Goal: Check status: Check status

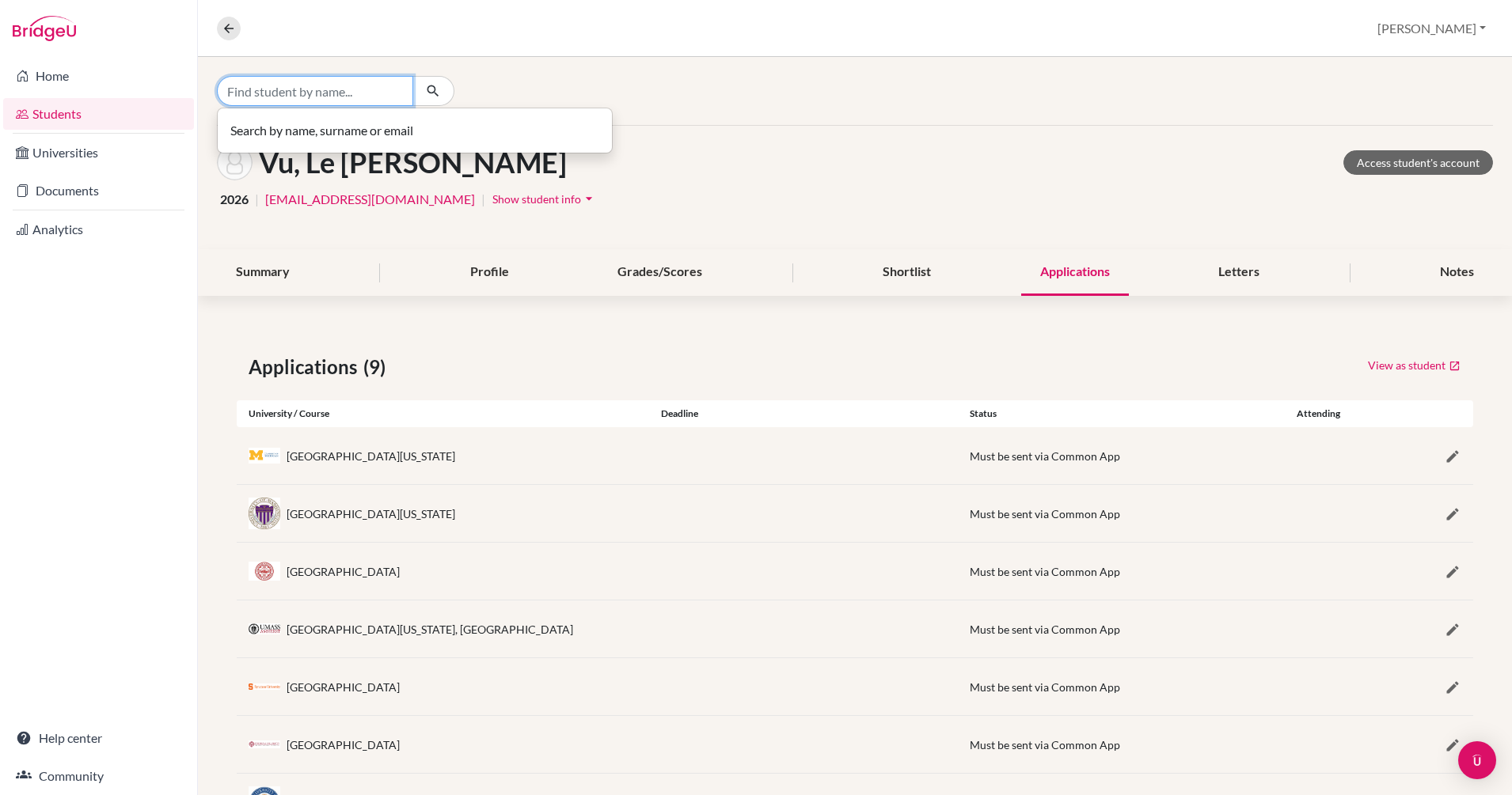
click at [295, 90] on input "Find student by name..." at bounding box center [314, 91] width 196 height 30
type input "[PERSON_NAME]"
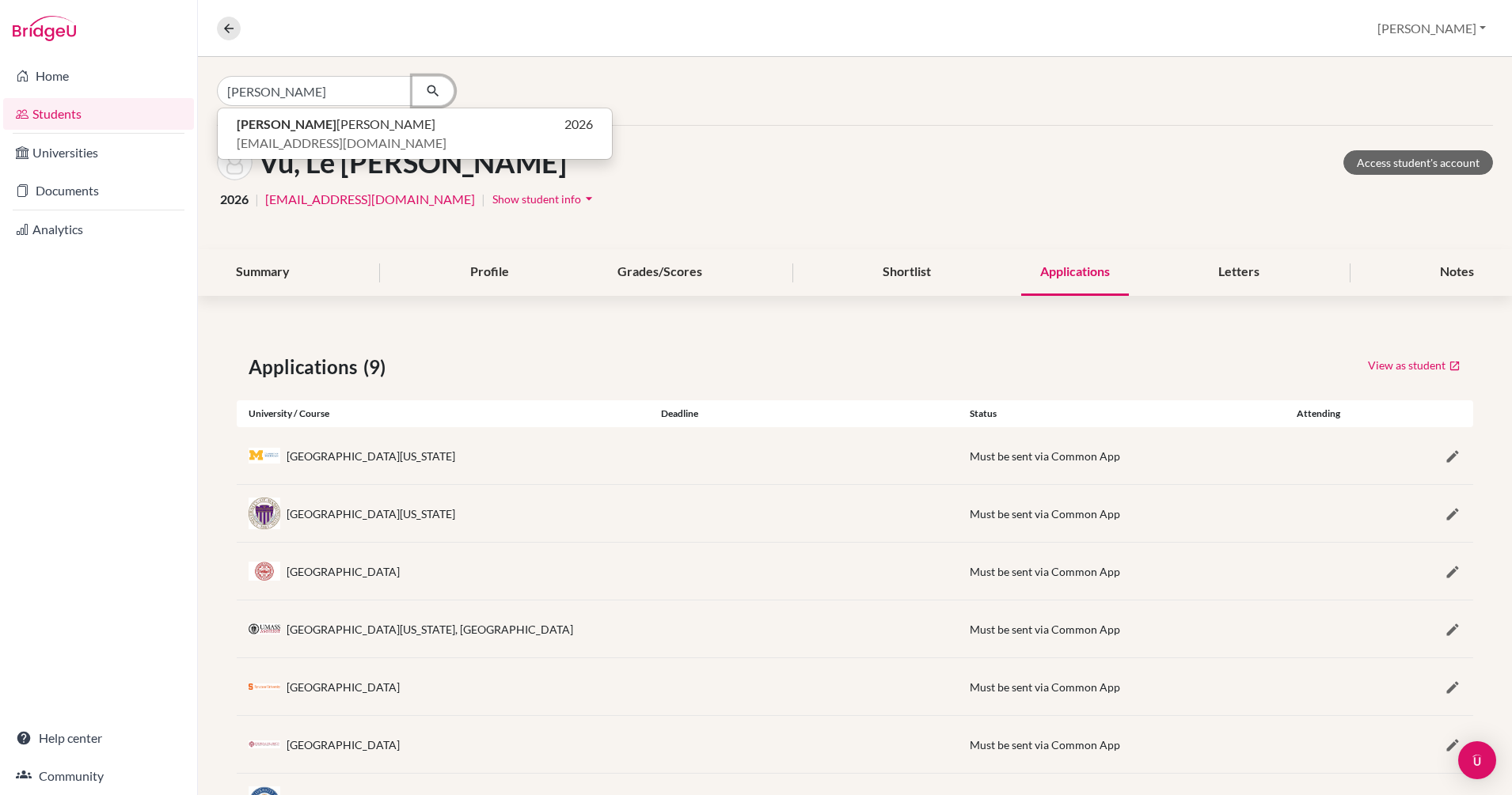
click at [432, 91] on icon "button" at bounding box center [433, 91] width 16 height 16
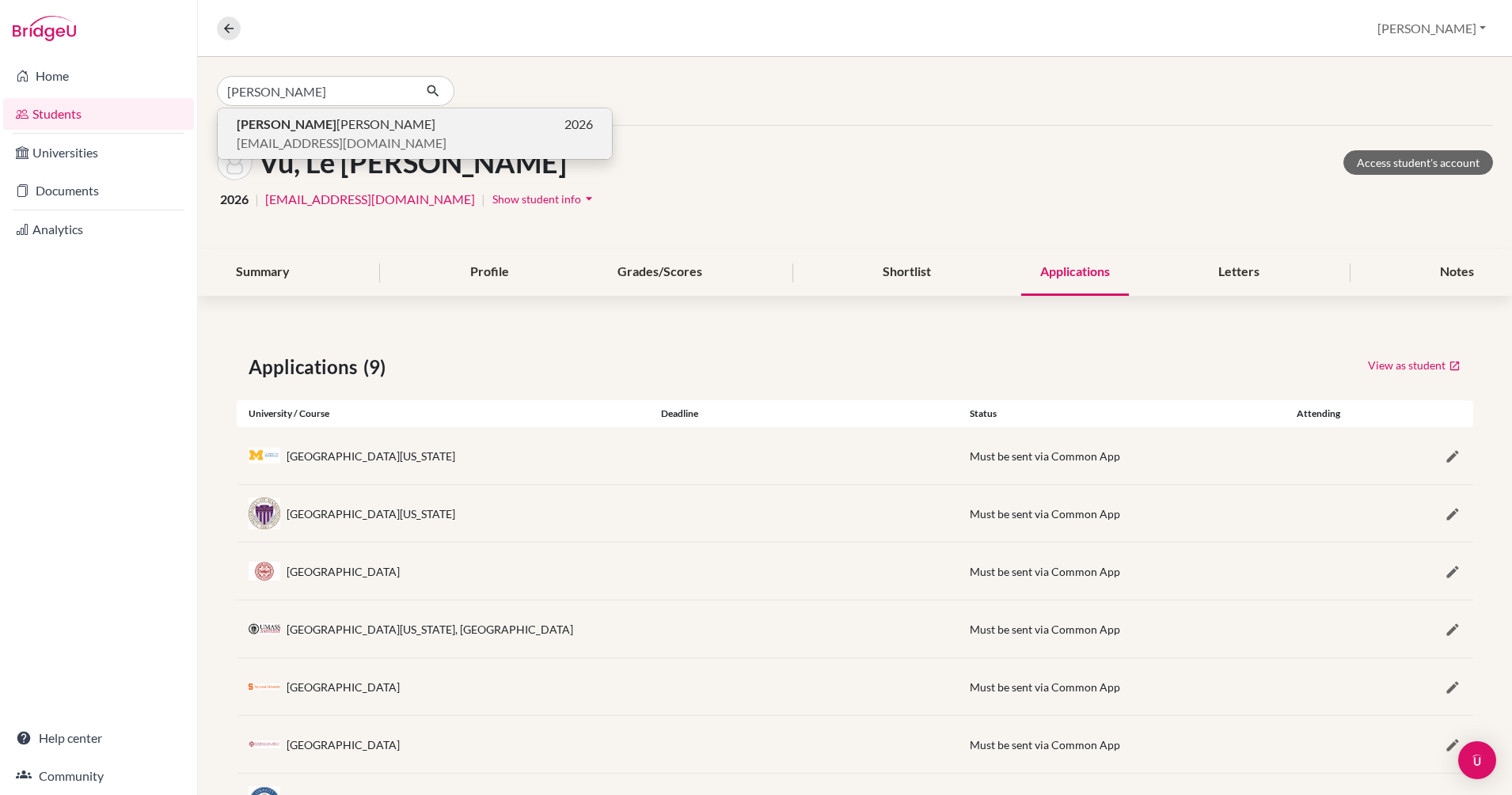
click at [299, 126] on span "[PERSON_NAME]" at bounding box center [336, 124] width 199 height 19
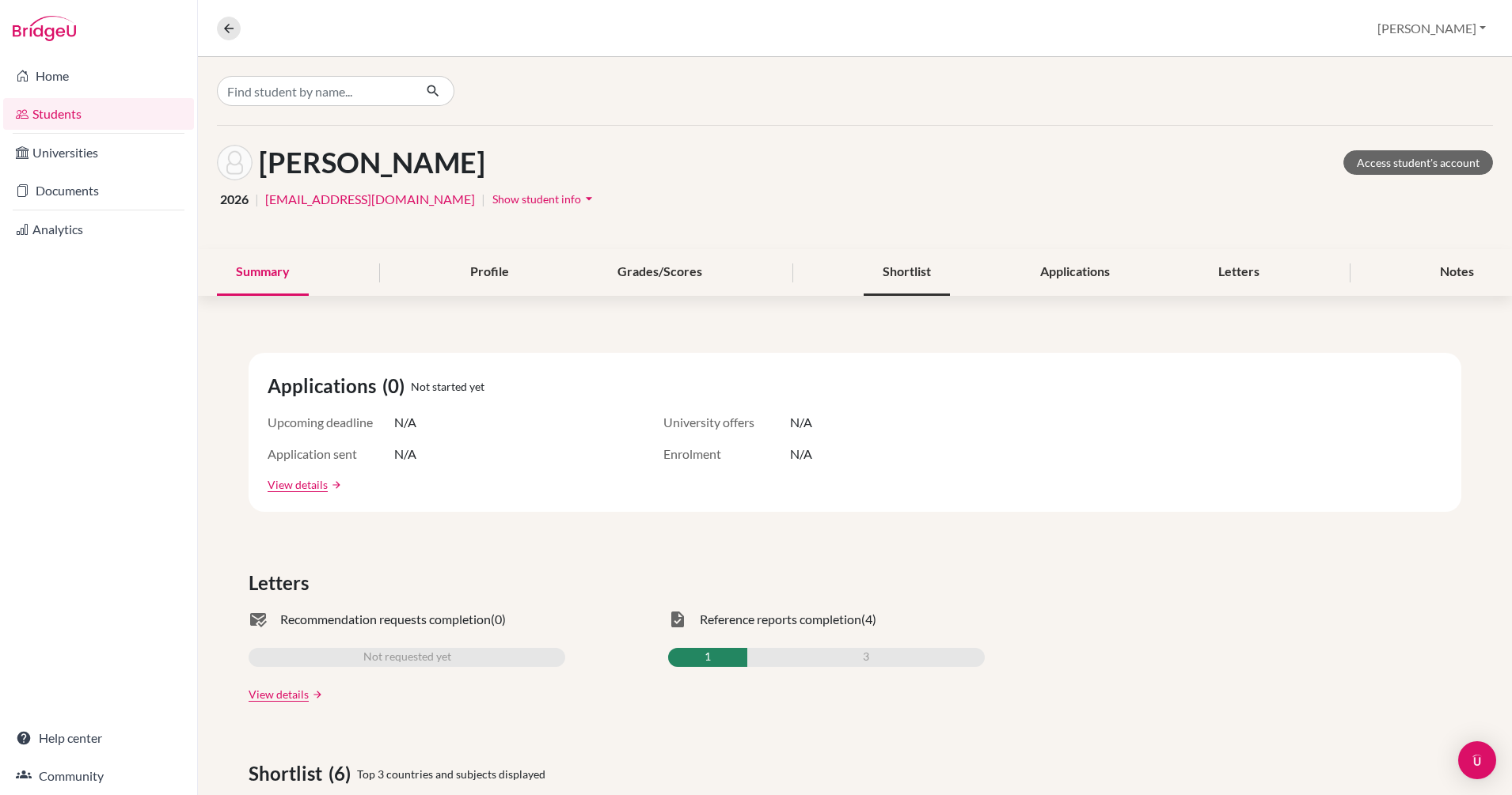
click at [886, 276] on div "Shortlist" at bounding box center [907, 273] width 86 height 47
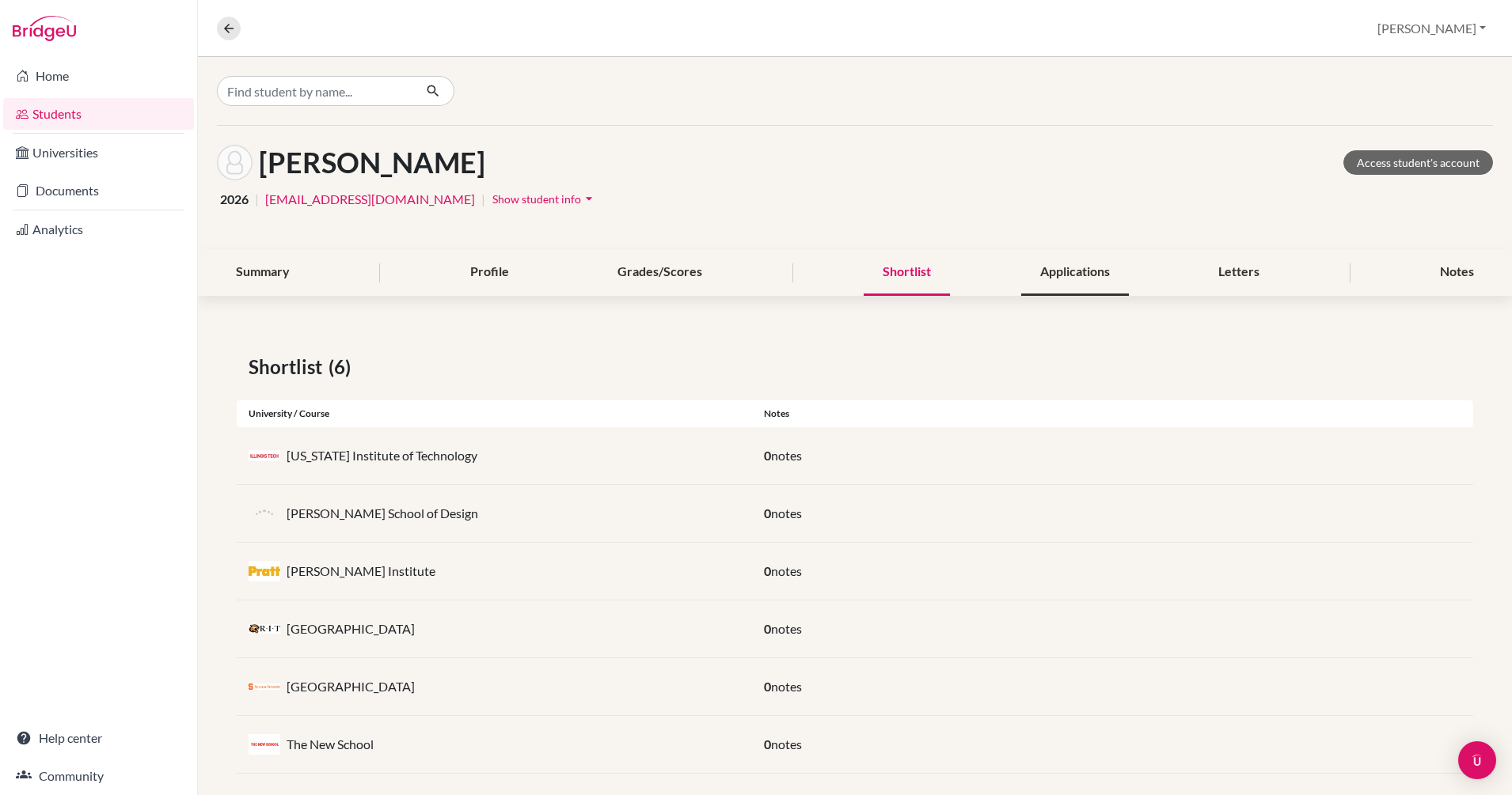
click at [1040, 275] on div "Applications" at bounding box center [1075, 273] width 108 height 47
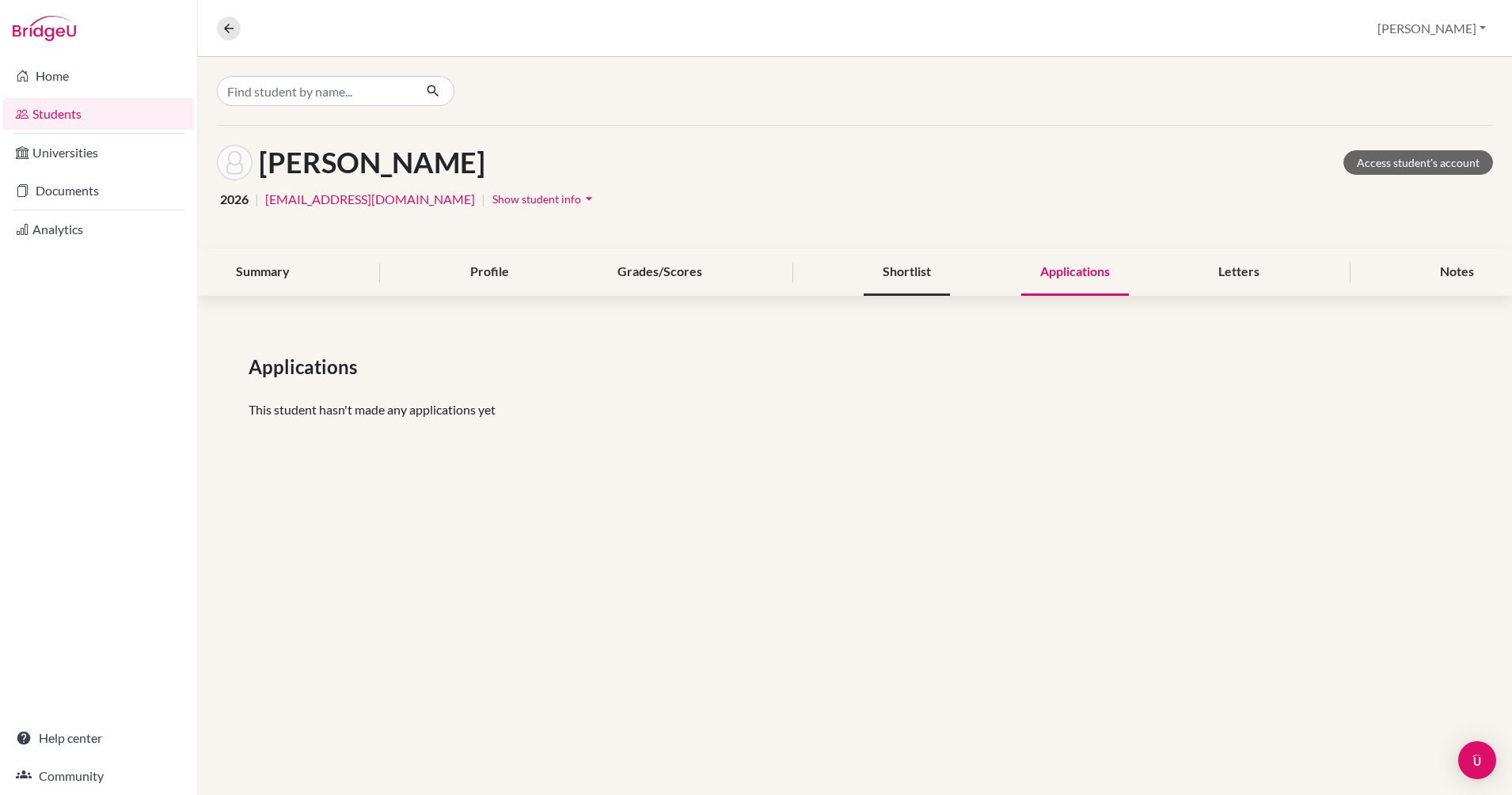
click at [925, 274] on div "Shortlist" at bounding box center [907, 273] width 86 height 47
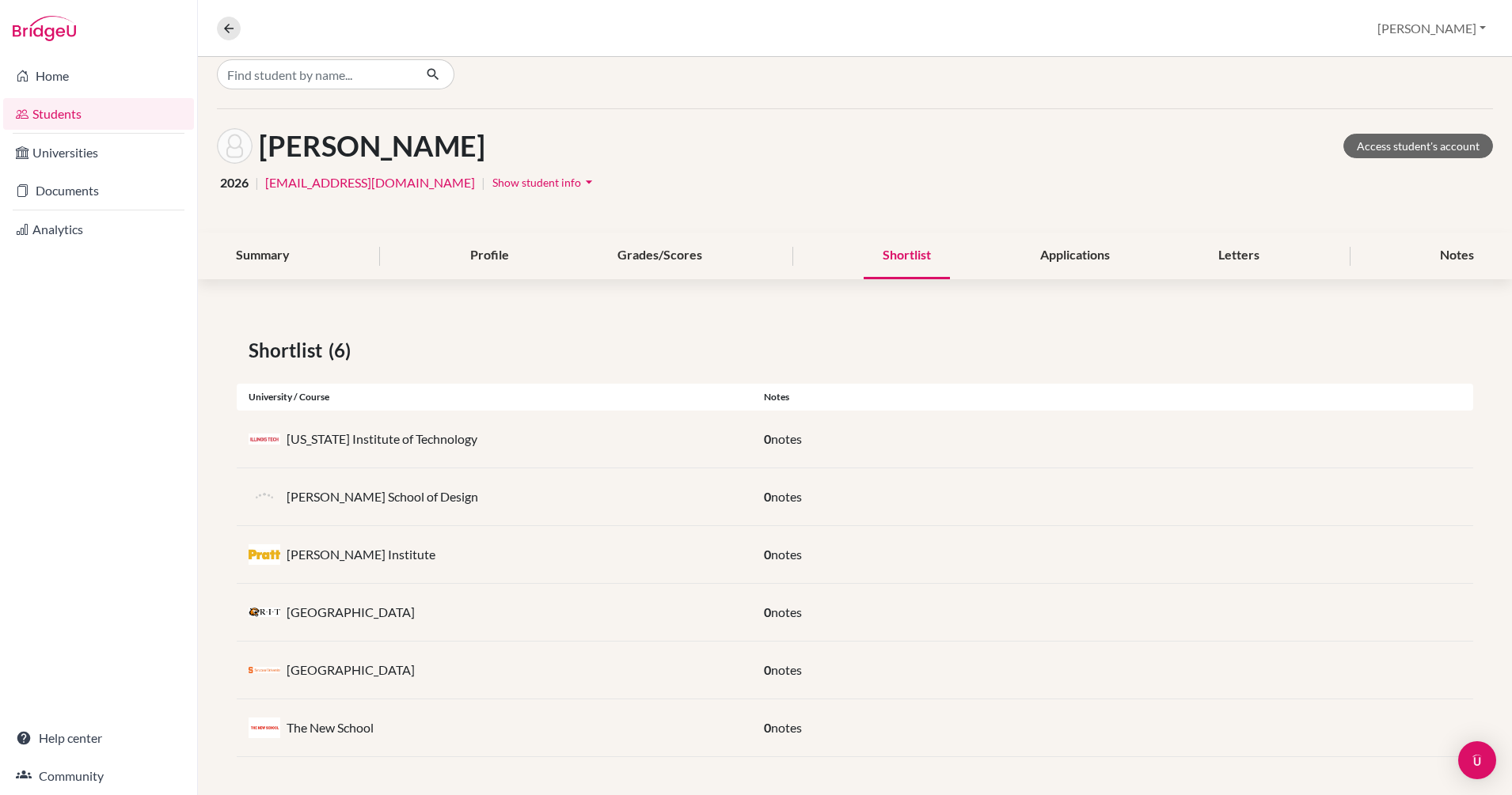
scroll to position [16, 0]
